Goal: Task Accomplishment & Management: Complete application form

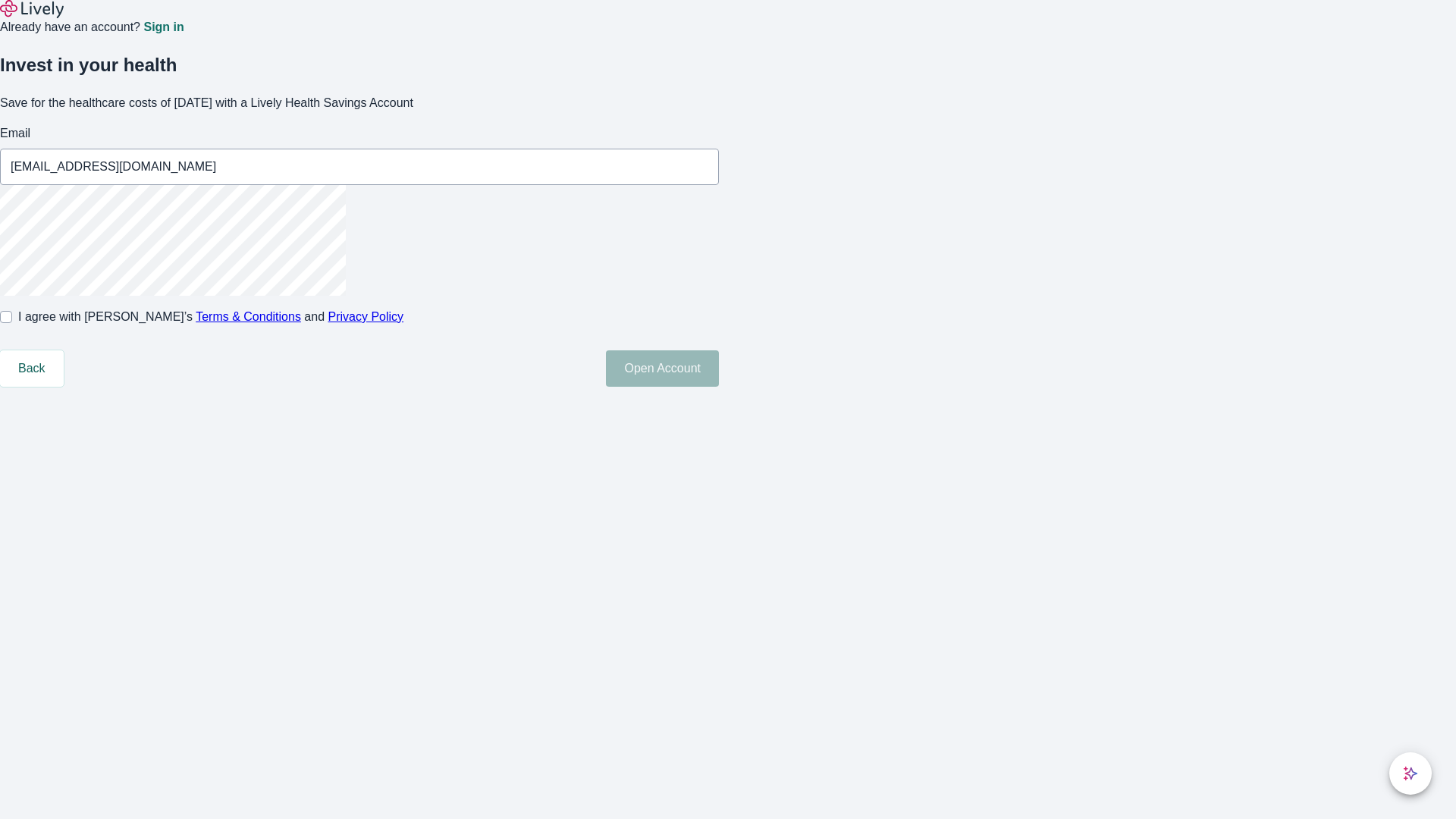
click at [12, 323] on input "I agree with Lively’s Terms & Conditions and Privacy Policy" at bounding box center [6, 316] width 12 height 12
checkbox input "true"
click at [719, 386] on button "Open Account" at bounding box center [663, 368] width 113 height 36
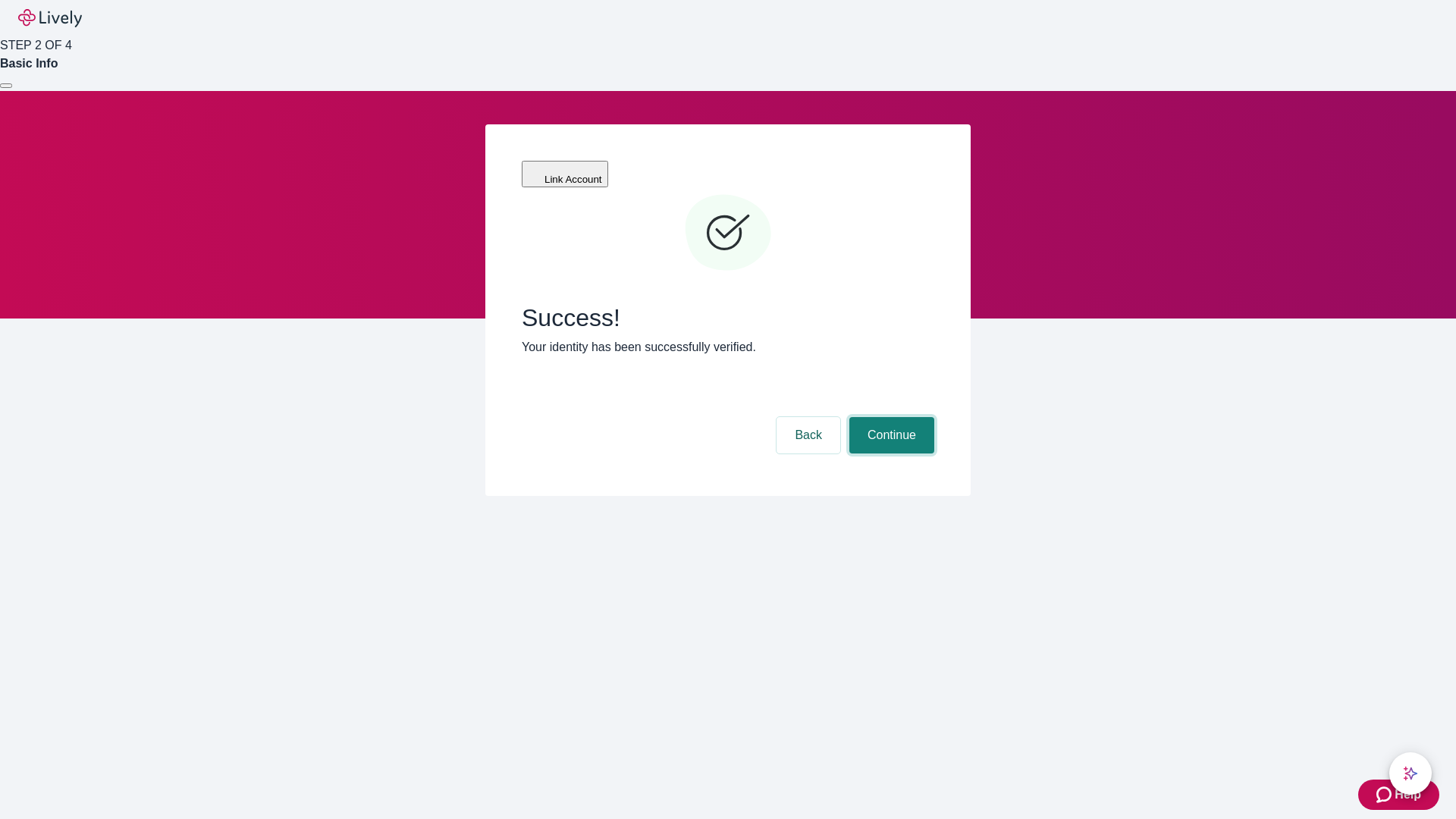
click at [889, 417] on button "Continue" at bounding box center [891, 435] width 85 height 36
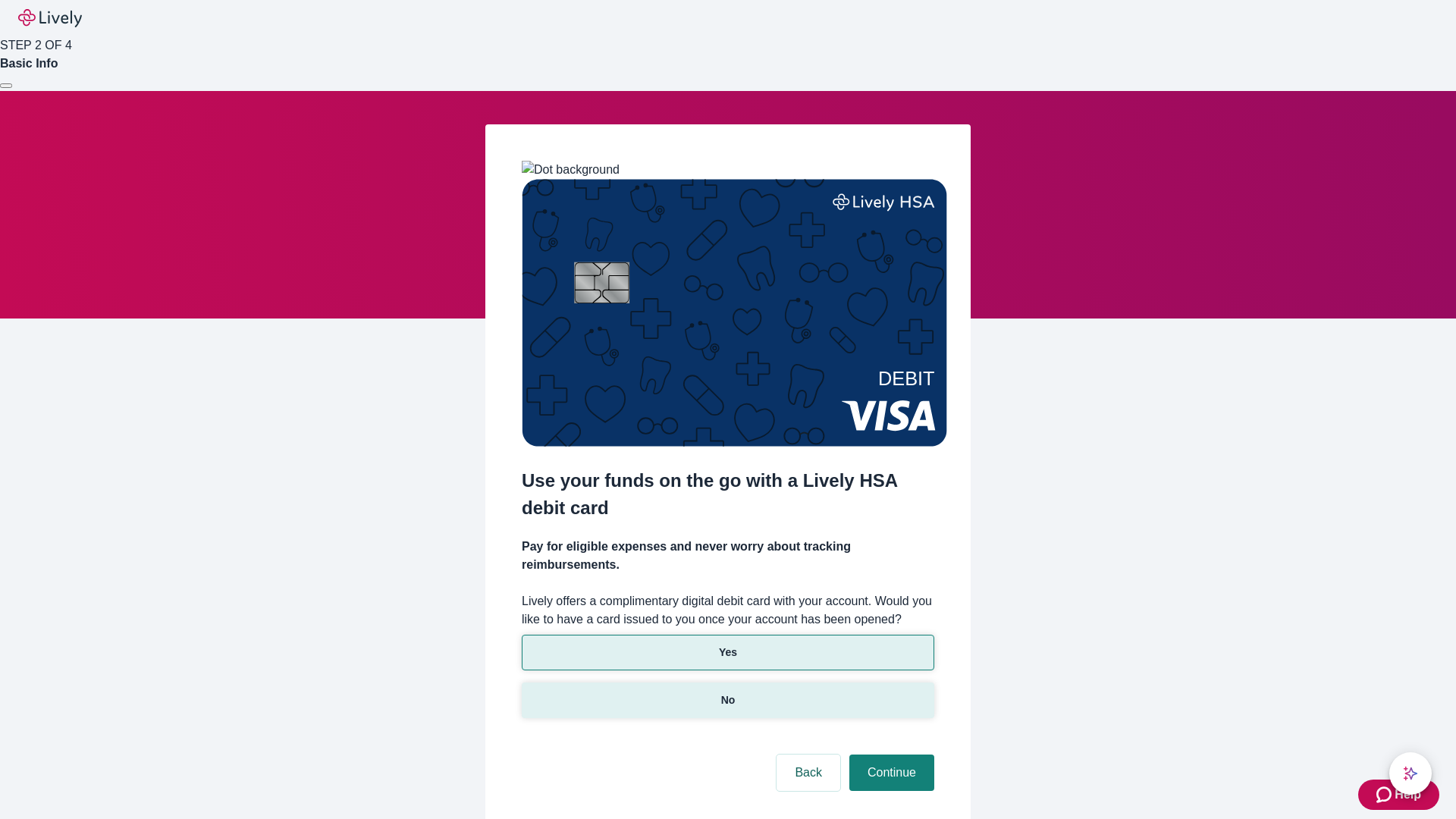
click at [728, 692] on p "No" at bounding box center [728, 700] width 14 height 16
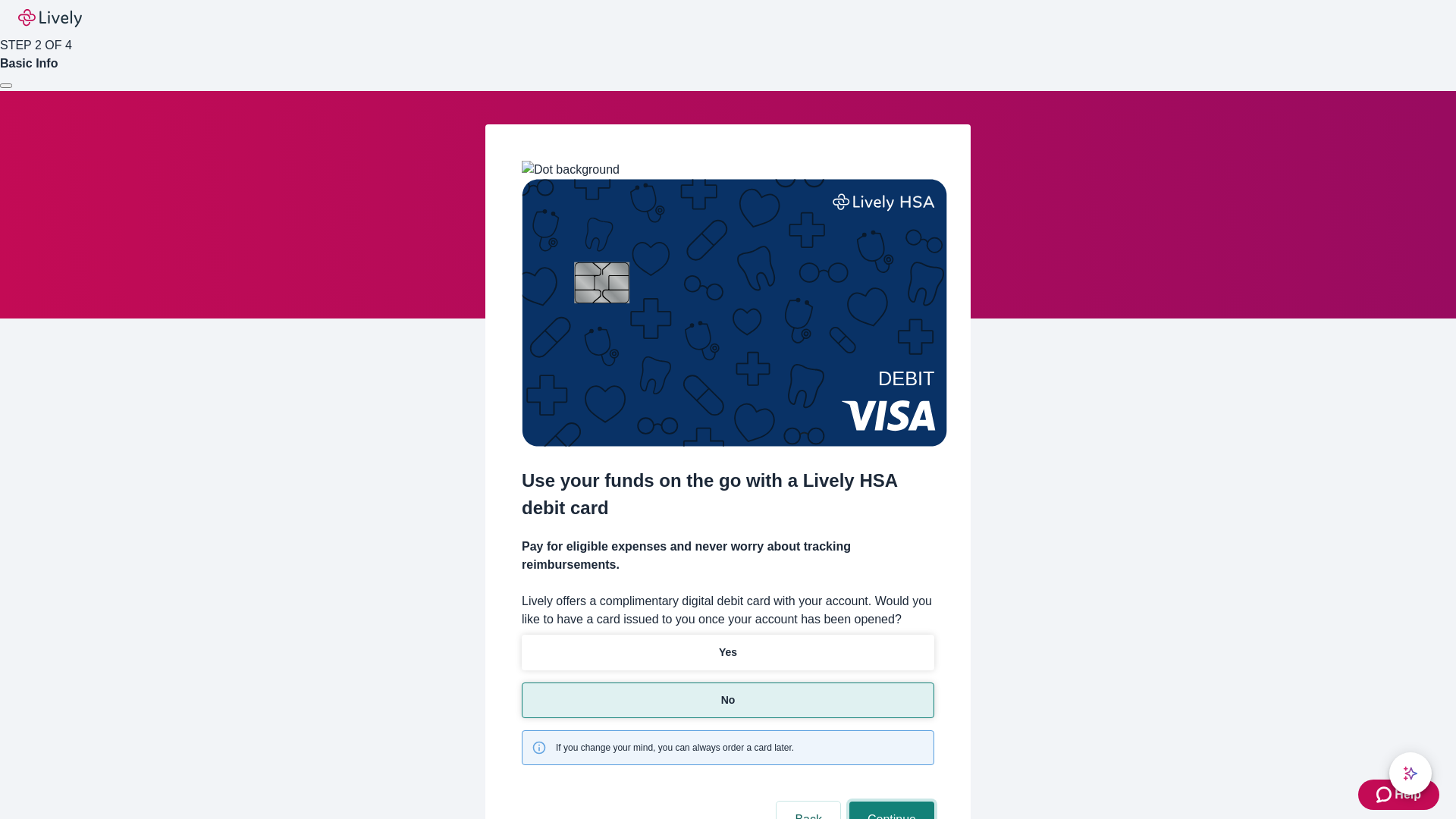
click at [889, 801] on button "Continue" at bounding box center [891, 819] width 85 height 36
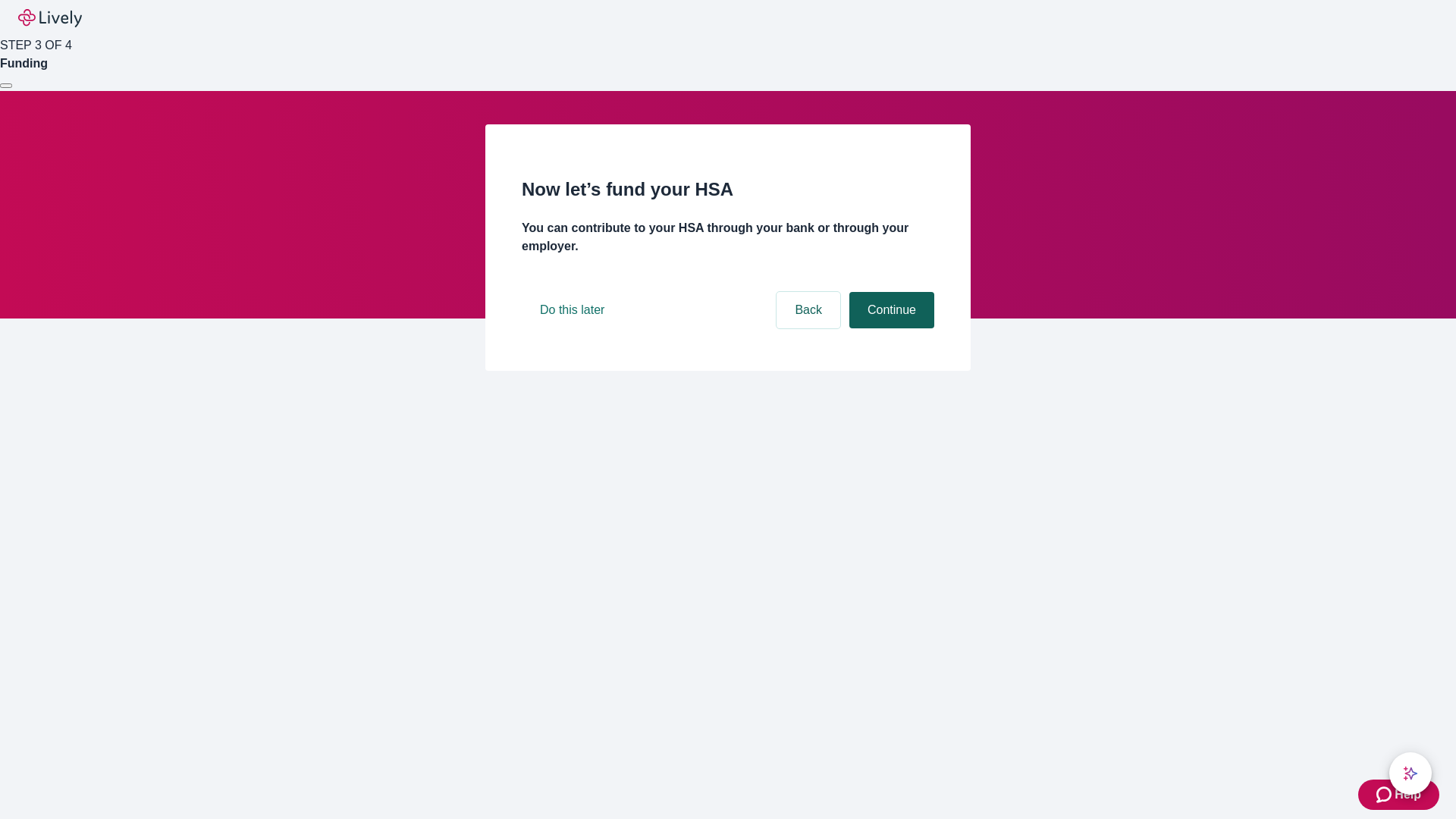
click at [889, 328] on button "Continue" at bounding box center [891, 310] width 85 height 36
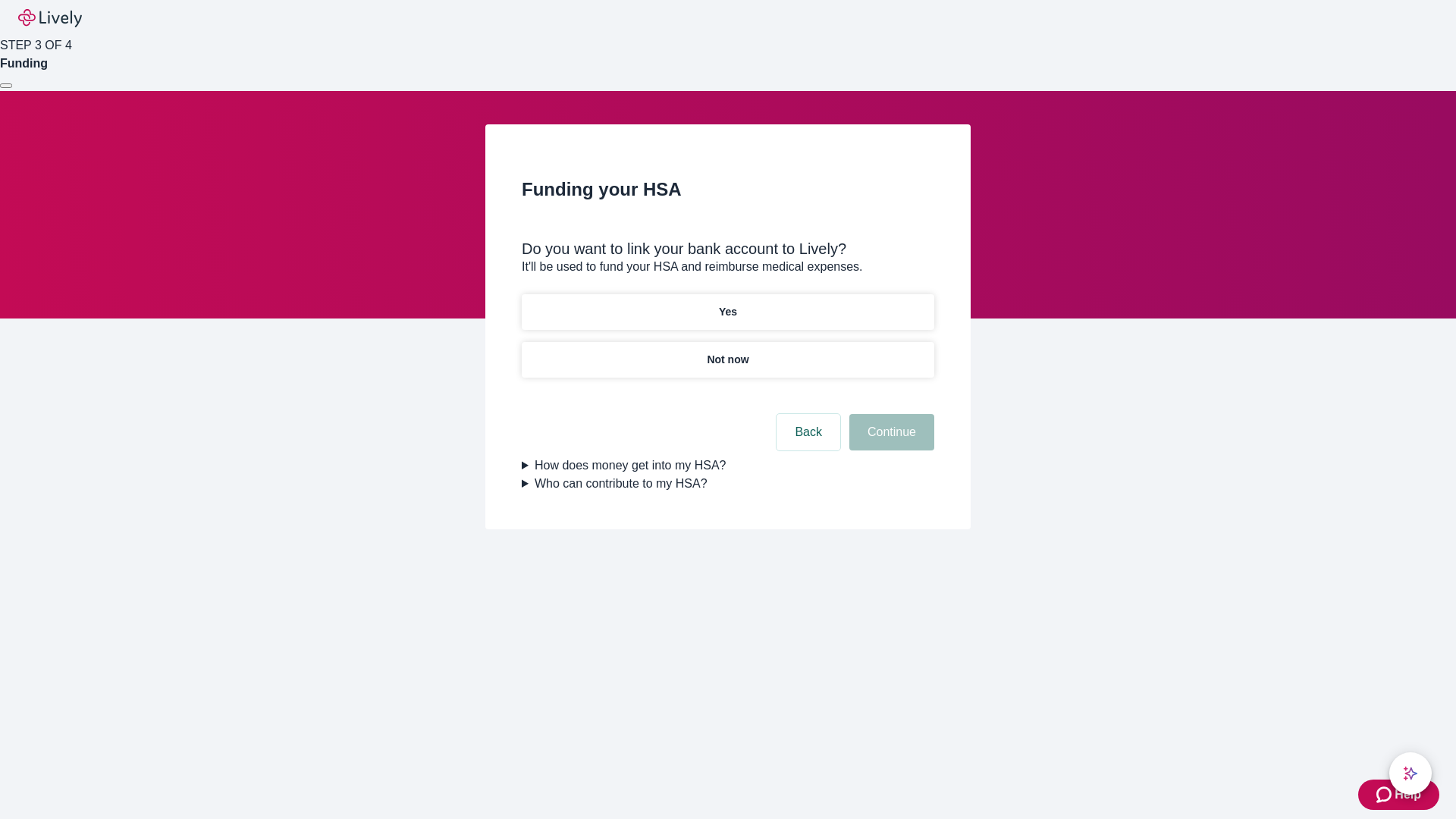
click at [728, 304] on p "Yes" at bounding box center [728, 312] width 18 height 16
click at [889, 414] on button "Continue" at bounding box center [891, 432] width 85 height 36
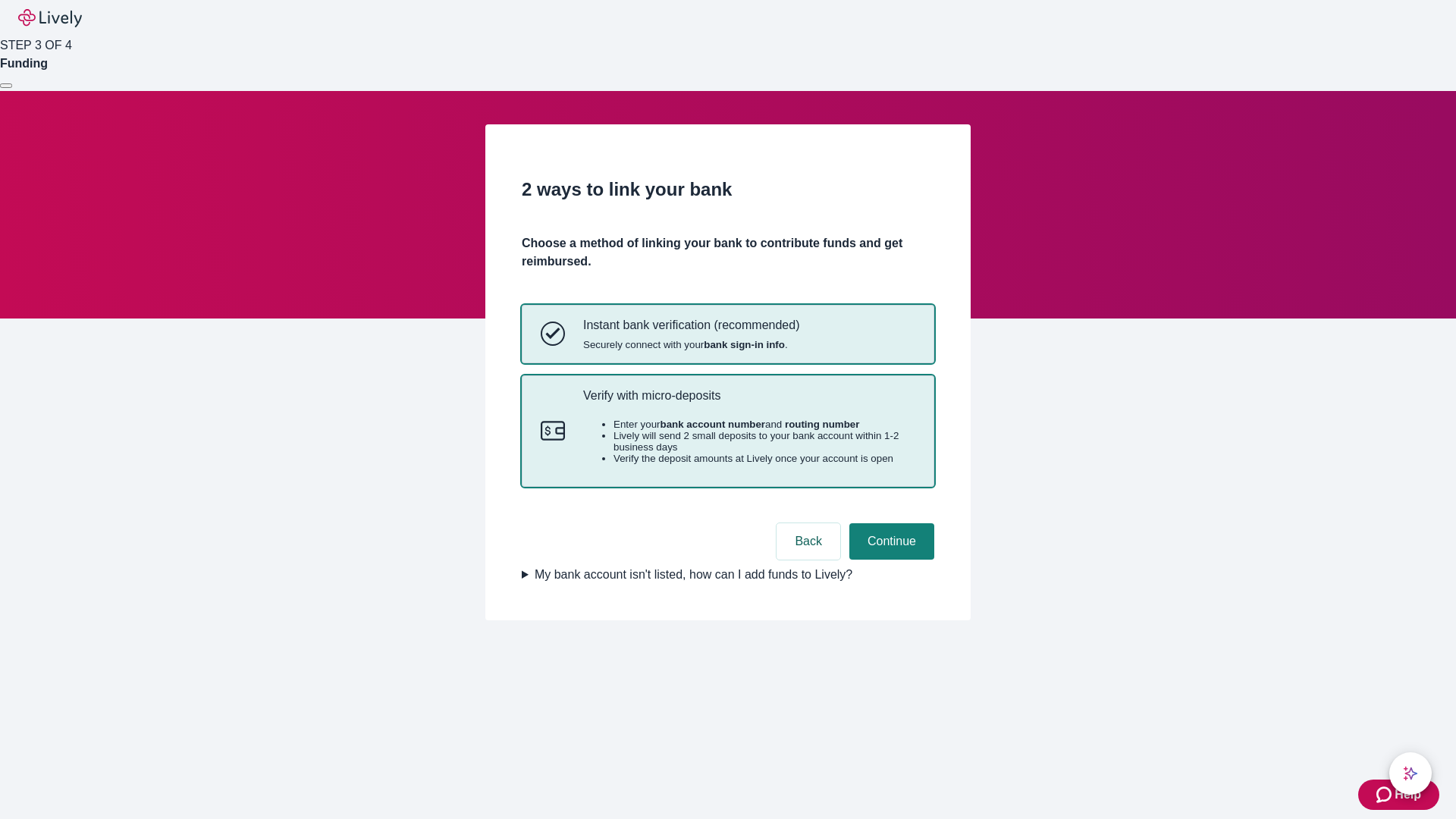
click at [749, 402] on p "Verify with micro-deposits" at bounding box center [749, 395] width 332 height 14
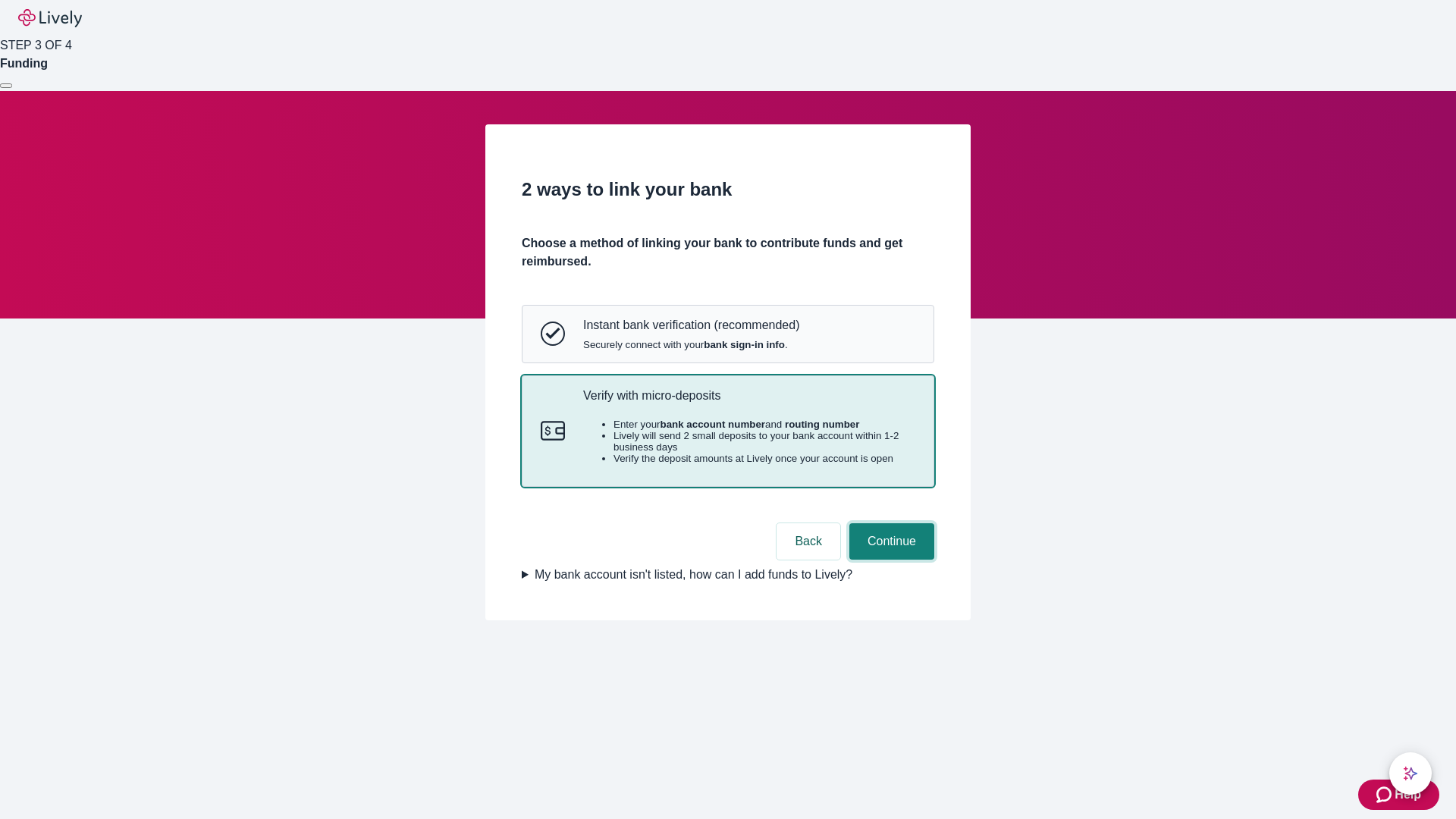
click at [889, 559] on button "Continue" at bounding box center [891, 541] width 85 height 36
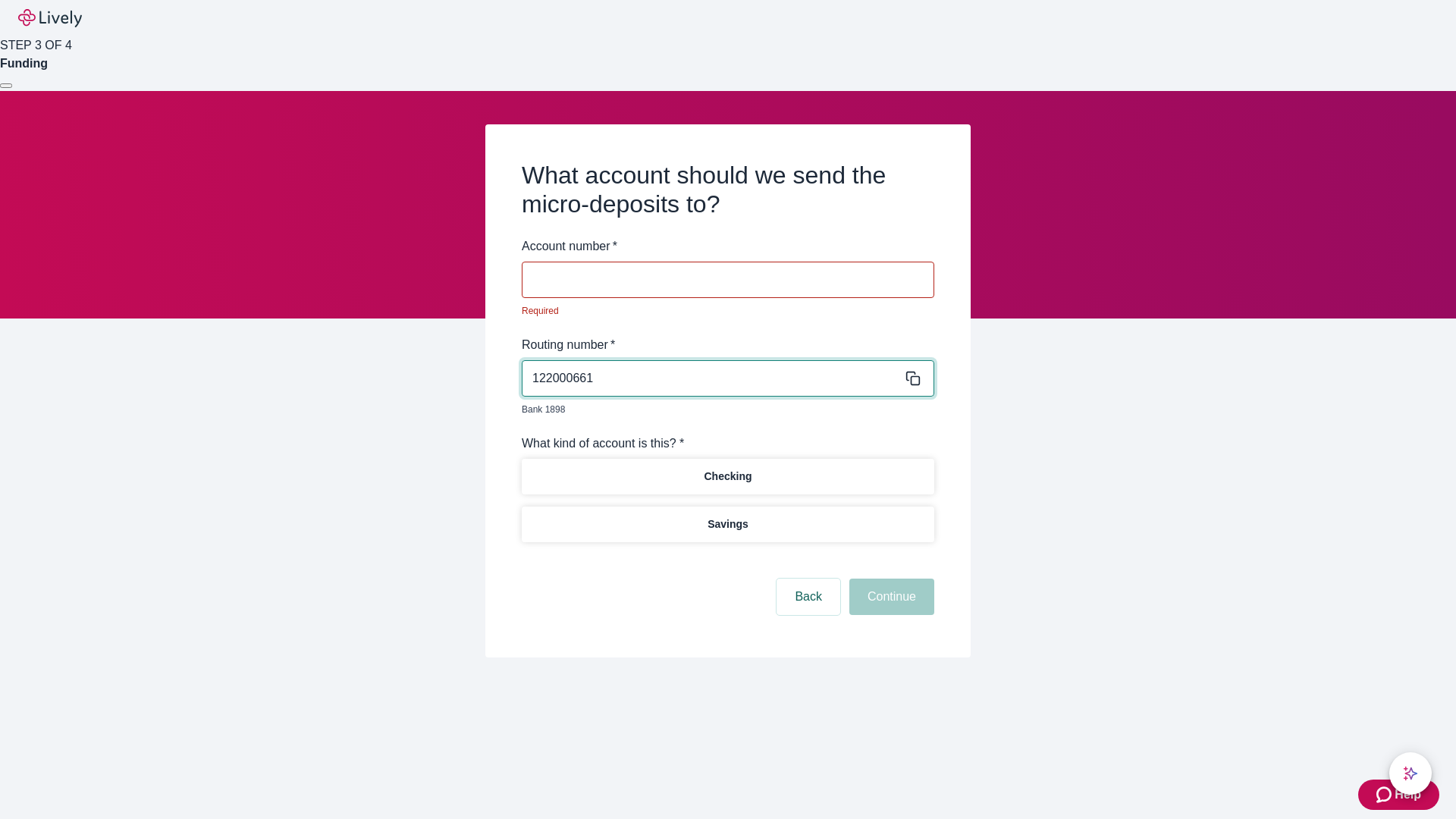
type input "122000661"
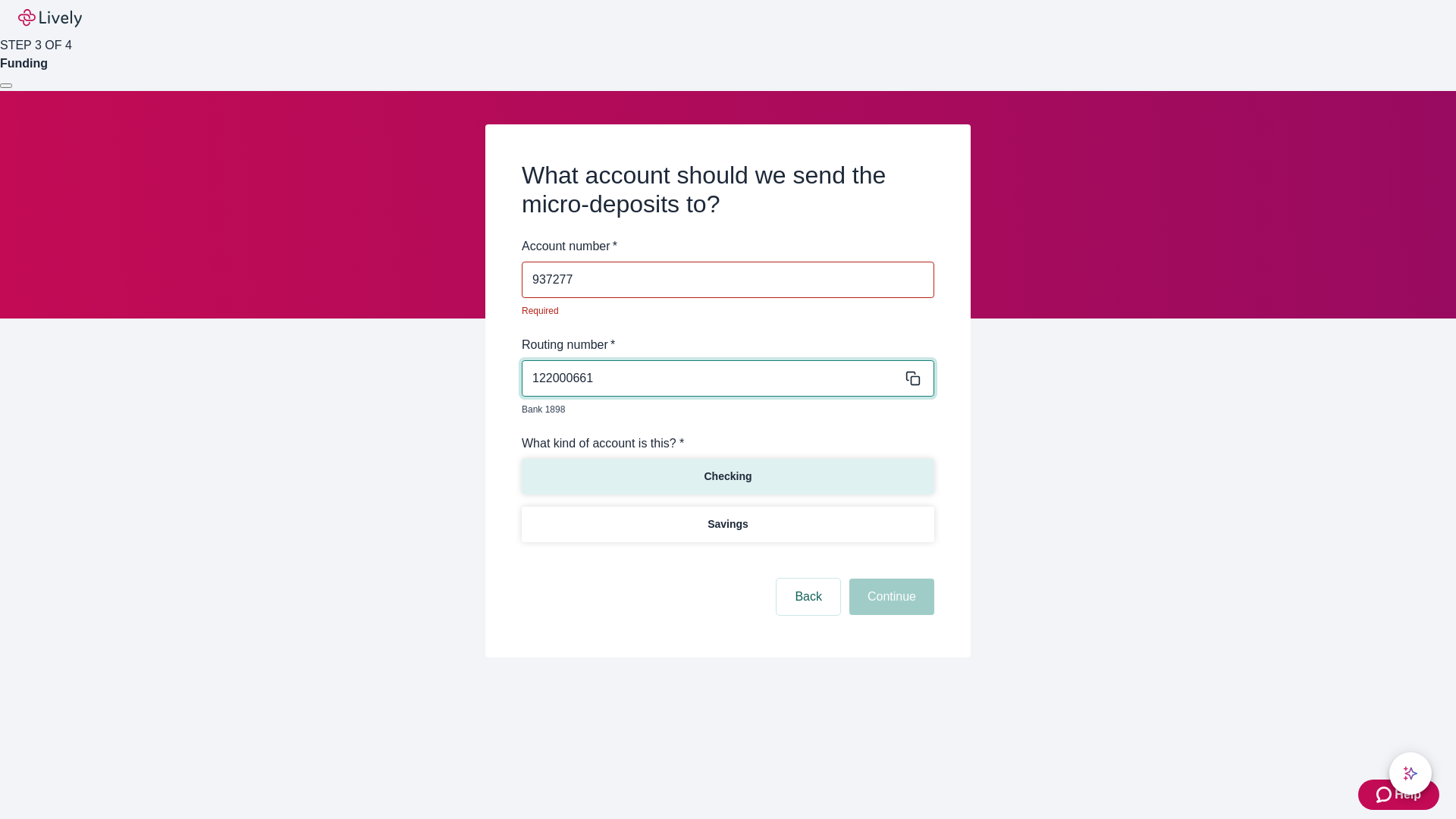
type input "937277"
click at [728, 468] on p "Checking" at bounding box center [728, 476] width 48 height 16
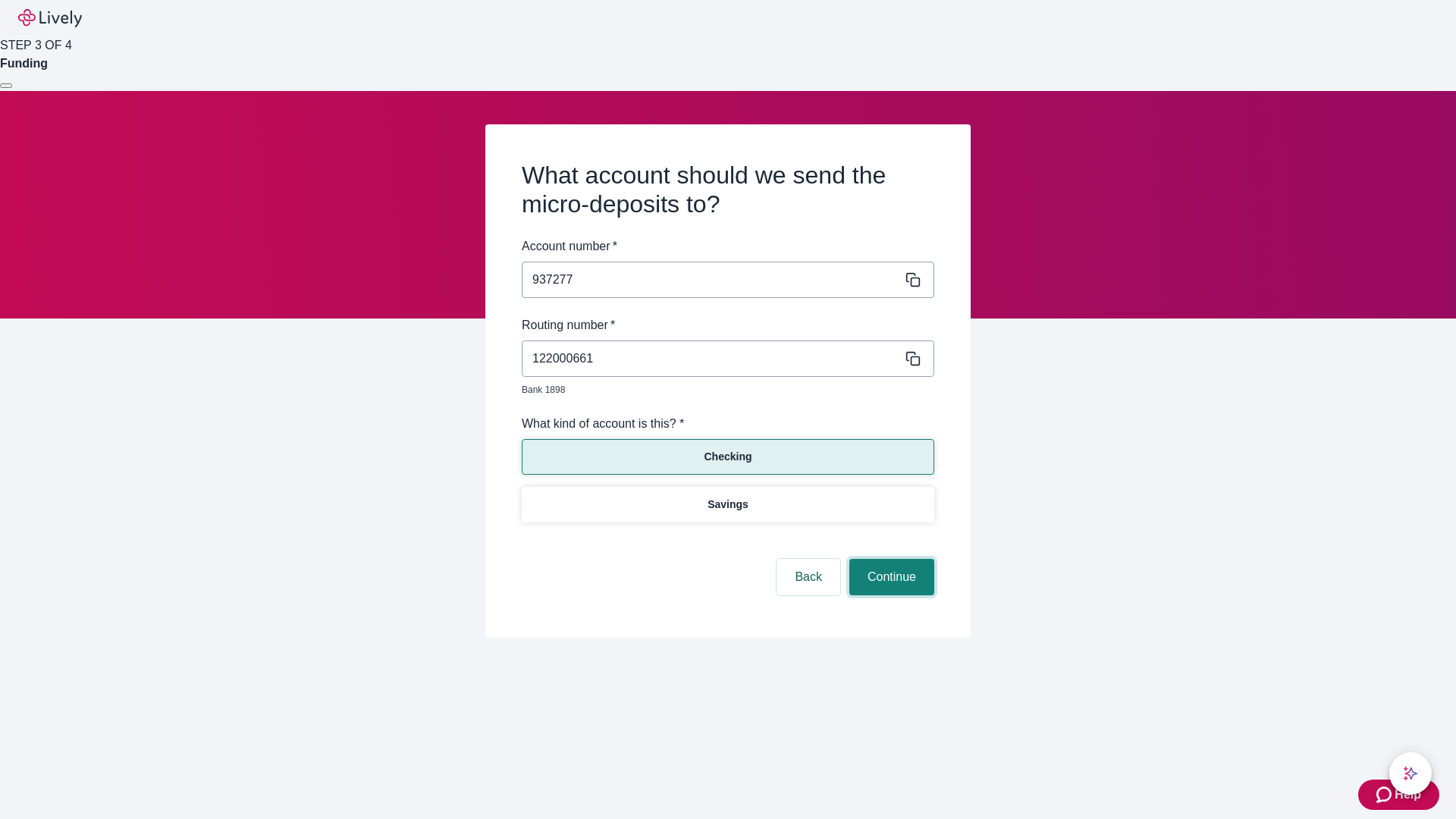
click at [889, 559] on button "Continue" at bounding box center [891, 576] width 85 height 36
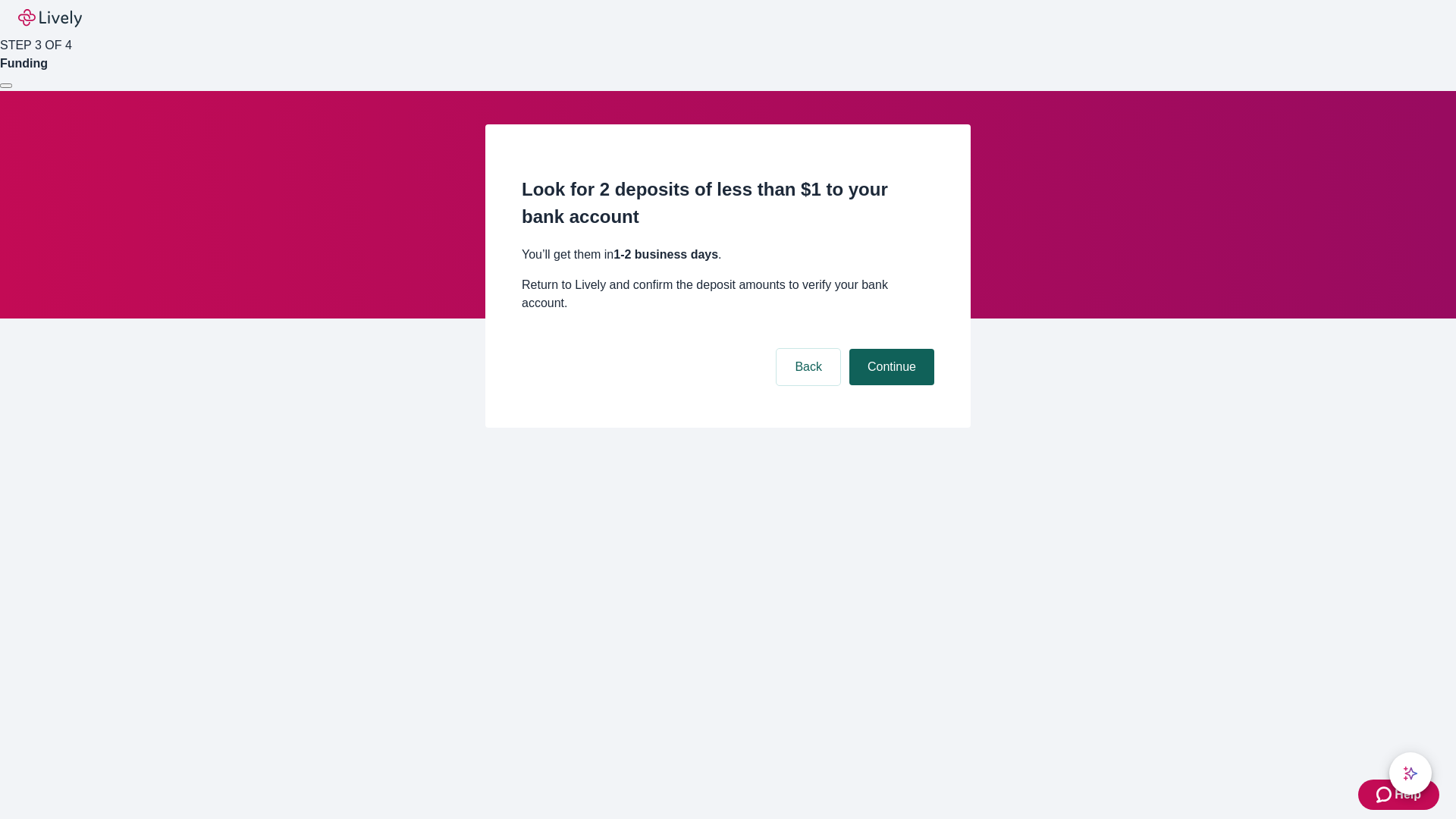
click at [889, 349] on button "Continue" at bounding box center [891, 367] width 85 height 36
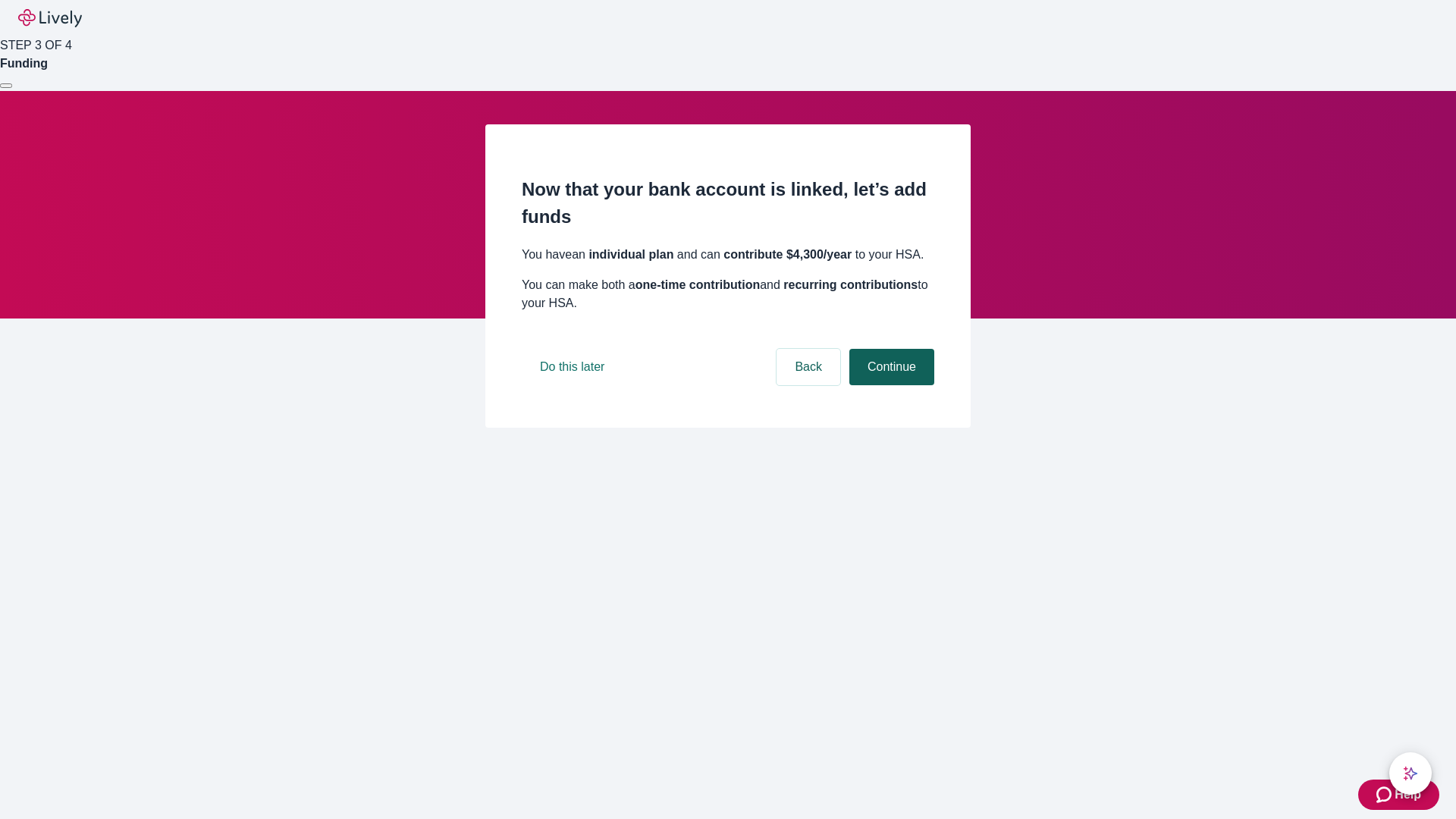
click at [889, 385] on button "Continue" at bounding box center [891, 367] width 85 height 36
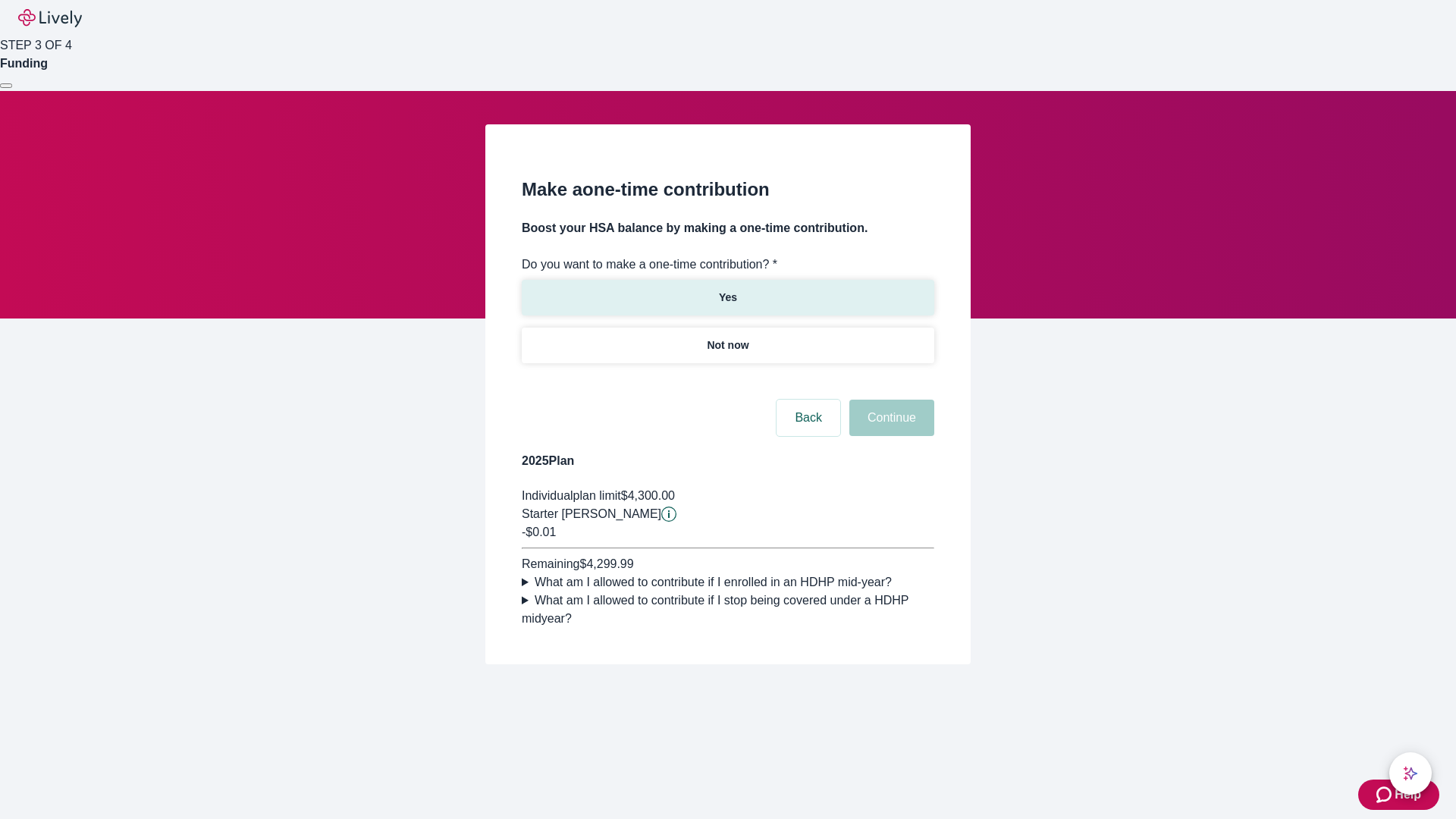
click at [728, 290] on p "Yes" at bounding box center [728, 297] width 18 height 16
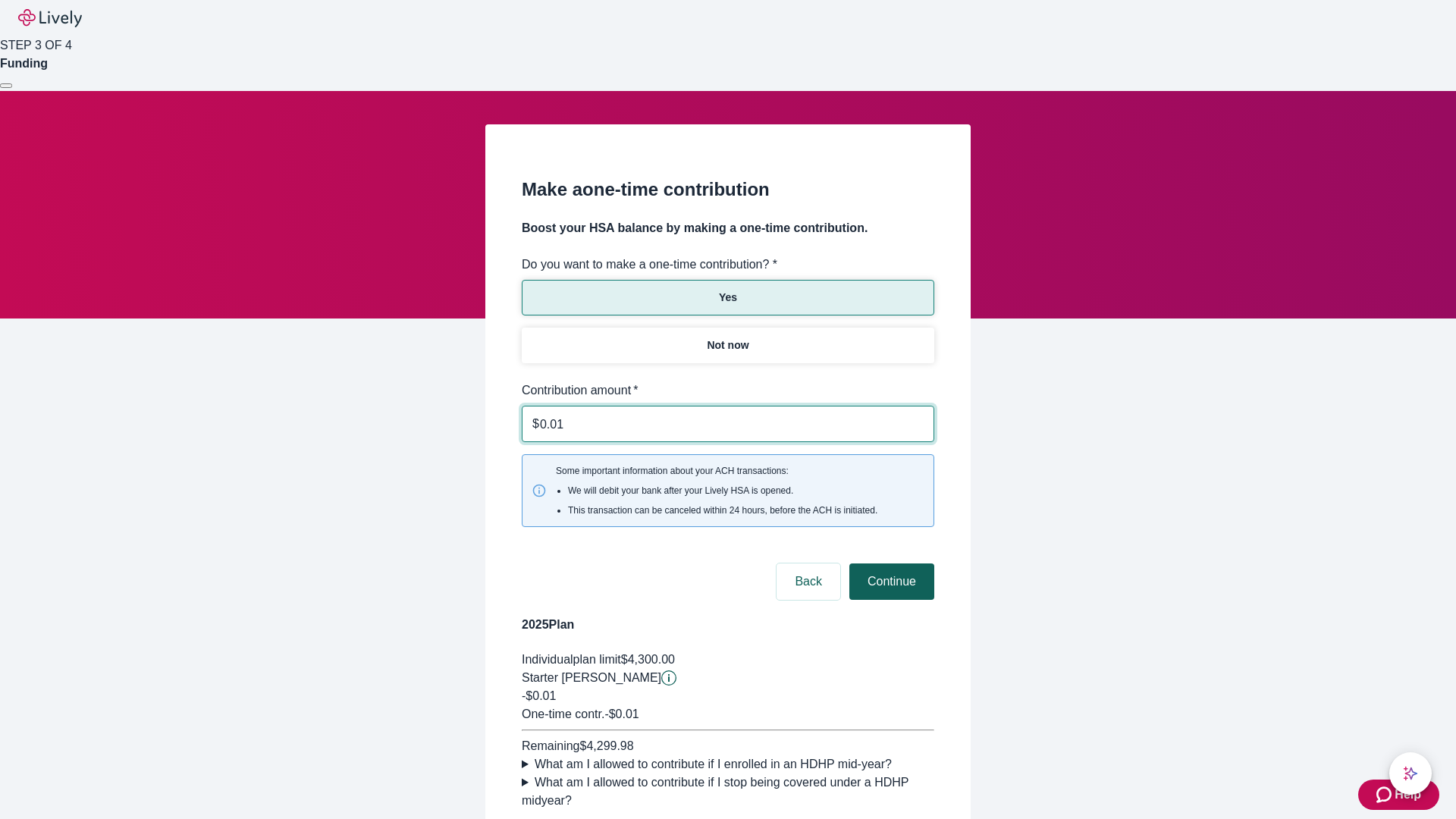
type input "0.01"
click at [889, 563] on button "Continue" at bounding box center [891, 581] width 85 height 36
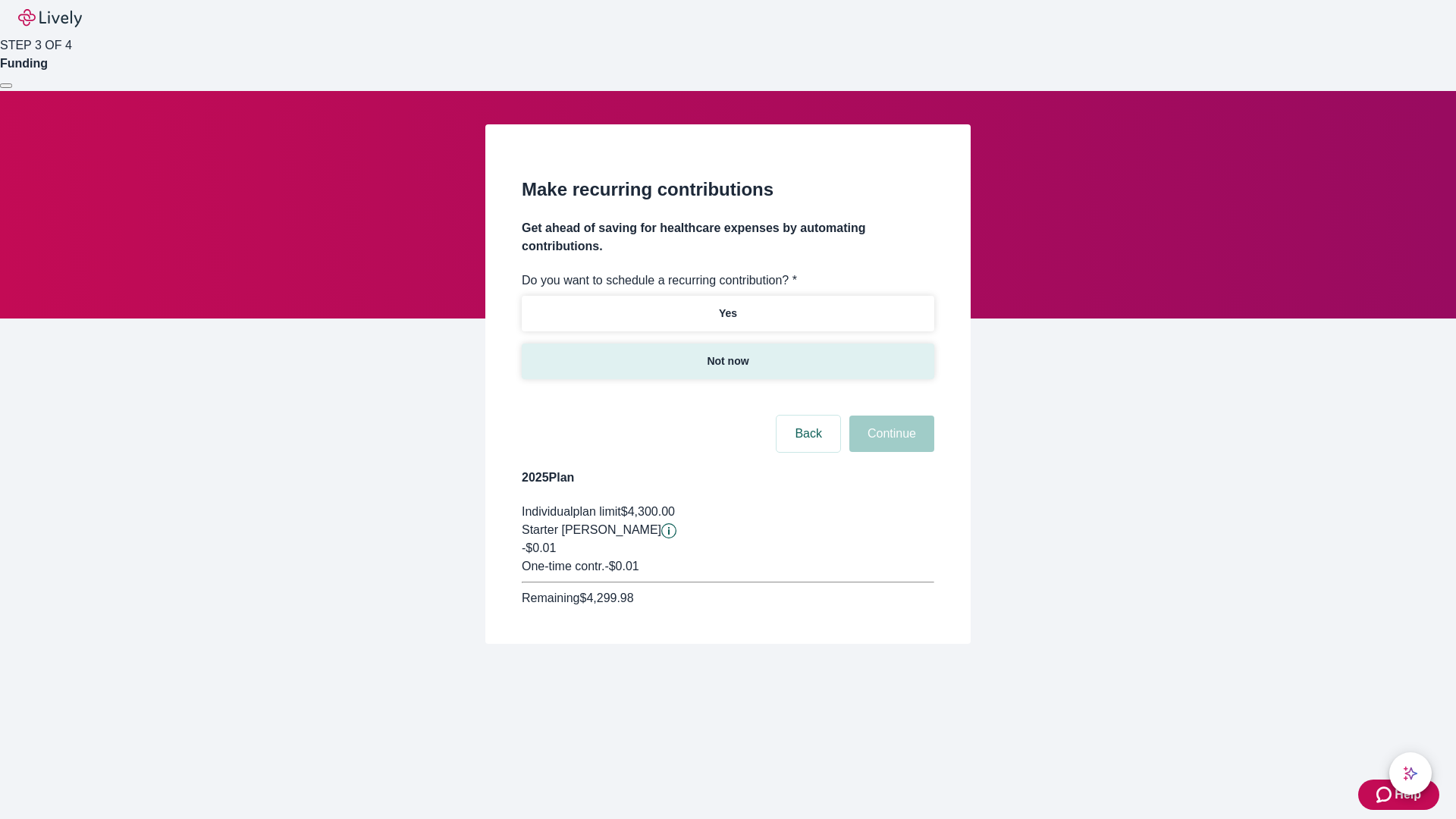
click at [728, 354] on p "Not now" at bounding box center [728, 361] width 42 height 16
click at [889, 416] on button "Continue" at bounding box center [891, 434] width 85 height 36
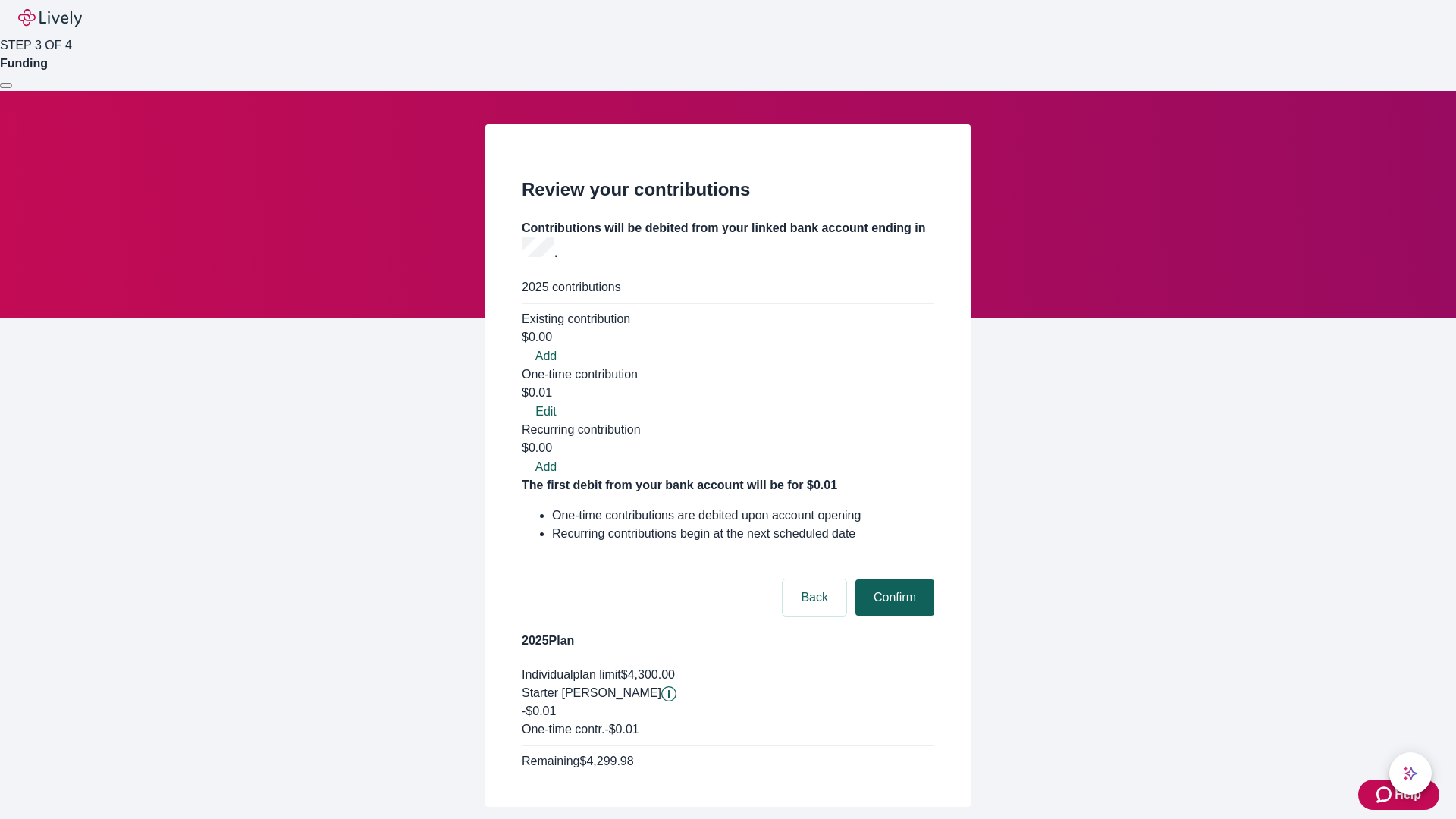
click at [892, 579] on button "Confirm" at bounding box center [895, 597] width 78 height 36
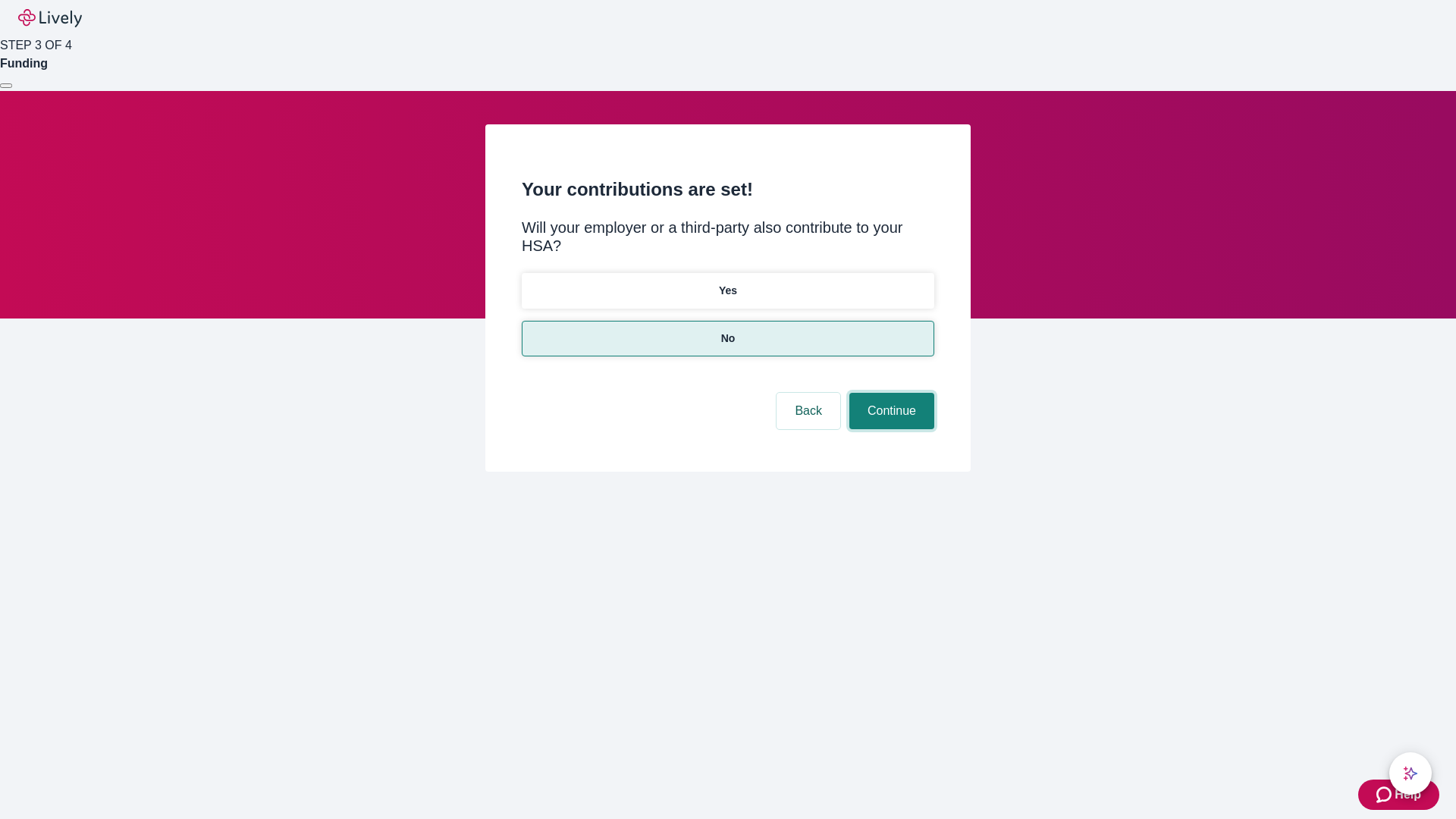
click at [889, 393] on button "Continue" at bounding box center [891, 411] width 85 height 36
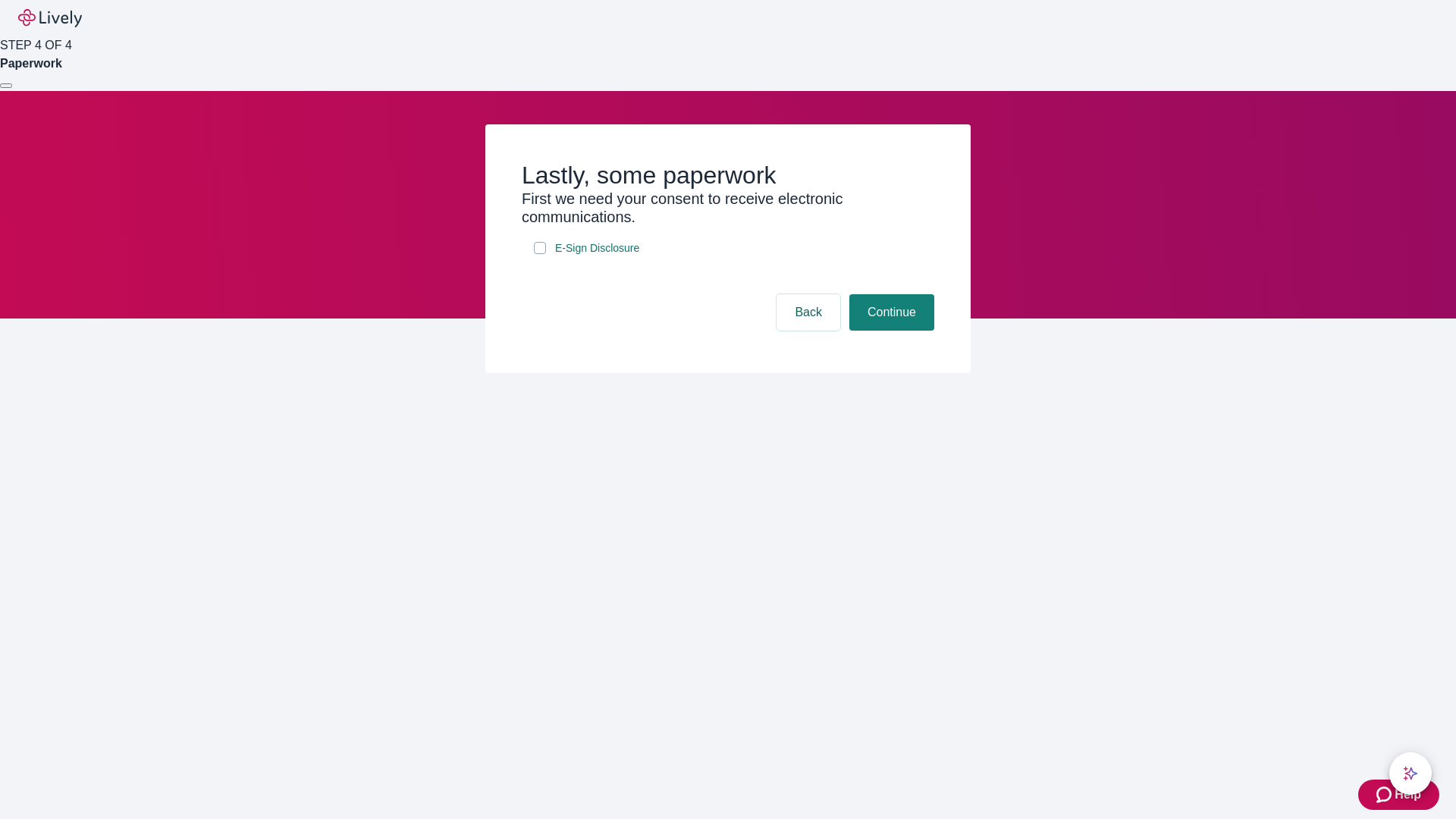
click at [540, 254] on input "E-Sign Disclosure" at bounding box center [539, 248] width 12 height 12
checkbox input "true"
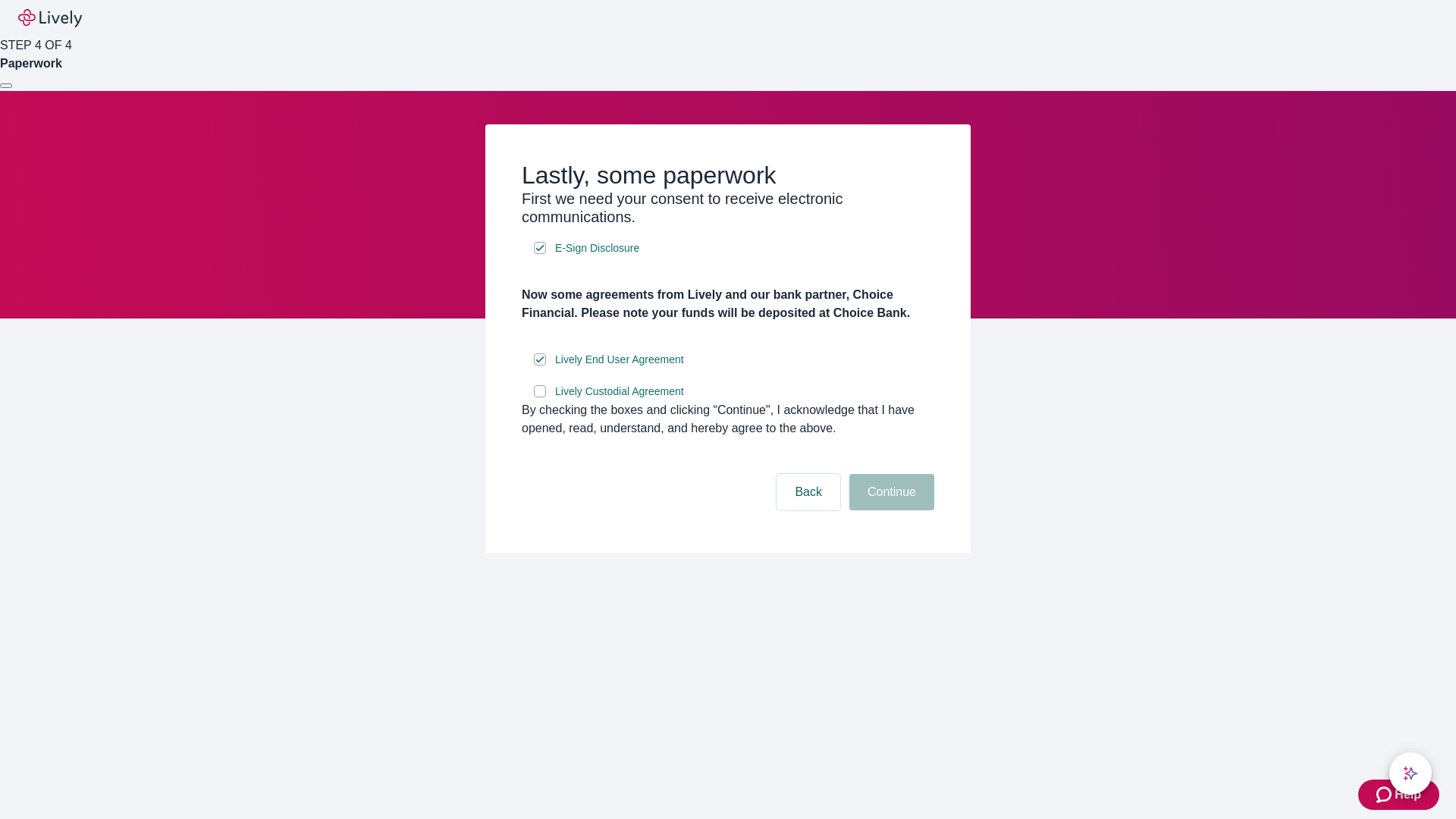
click at [540, 398] on input "Lively Custodial Agreement" at bounding box center [539, 391] width 12 height 12
checkbox input "true"
click at [889, 510] on button "Continue" at bounding box center [891, 492] width 85 height 36
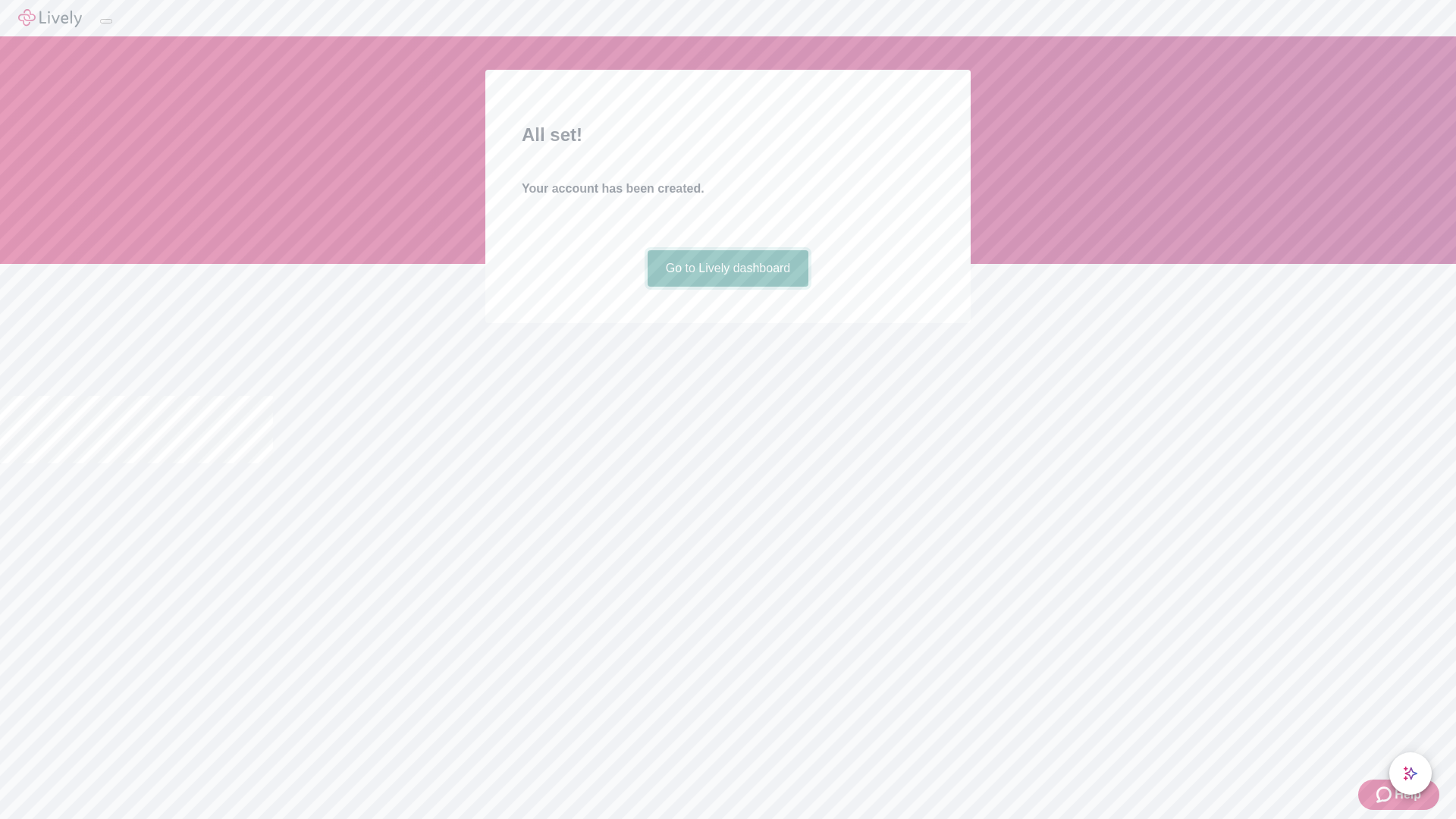
click at [728, 287] on link "Go to Lively dashboard" at bounding box center [728, 269] width 162 height 36
